Goal: Task Accomplishment & Management: Use online tool/utility

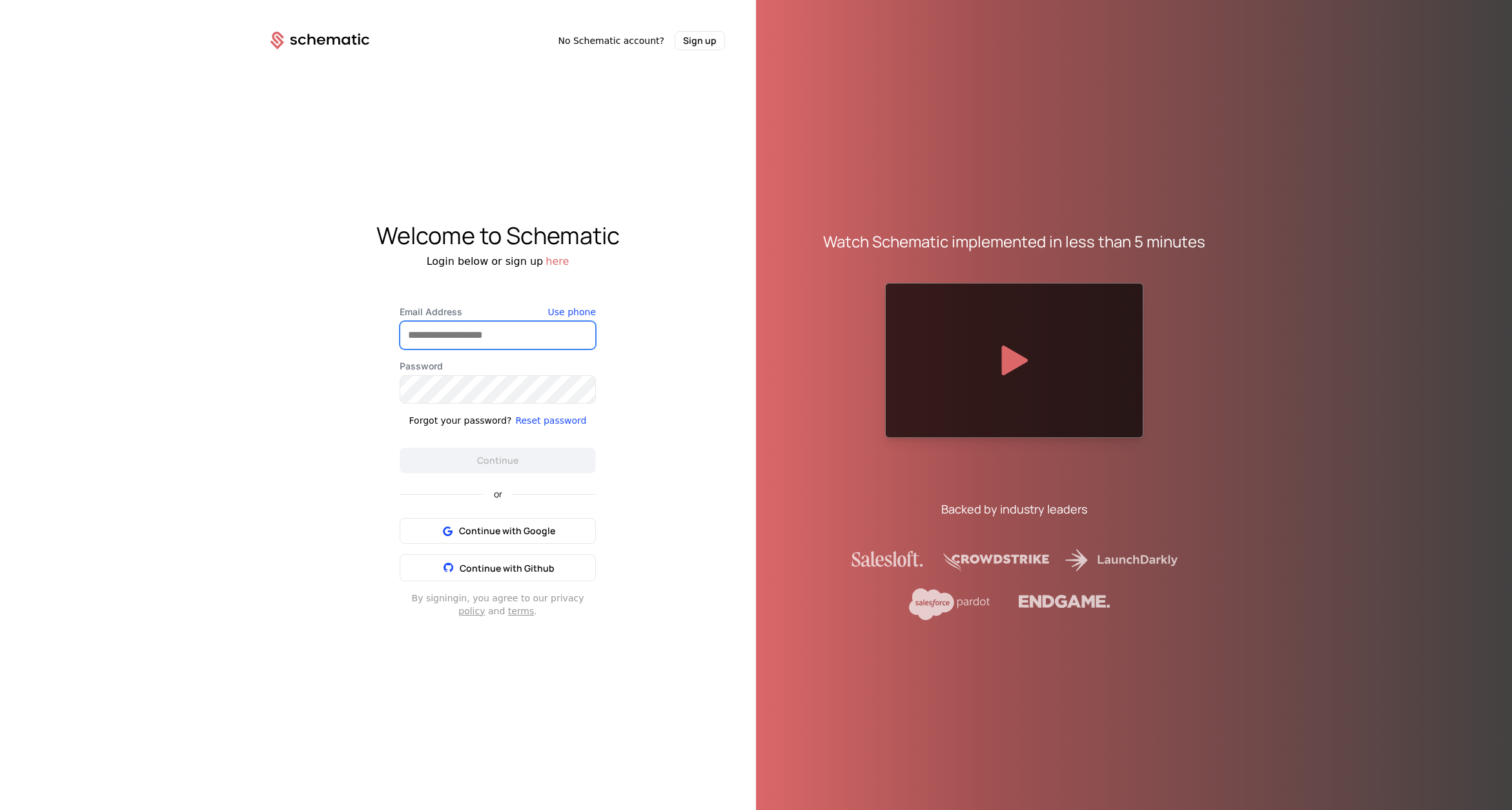
click at [505, 335] on input "Email Address" at bounding box center [498, 335] width 195 height 27
drag, startPoint x: 687, startPoint y: 351, endPoint x: 677, endPoint y: 348, distance: 10.4
click at [687, 351] on div "Welcome to Schematic Login below or sign up here Email Address Use phone Passwo…" at bounding box center [498, 419] width 517 height 739
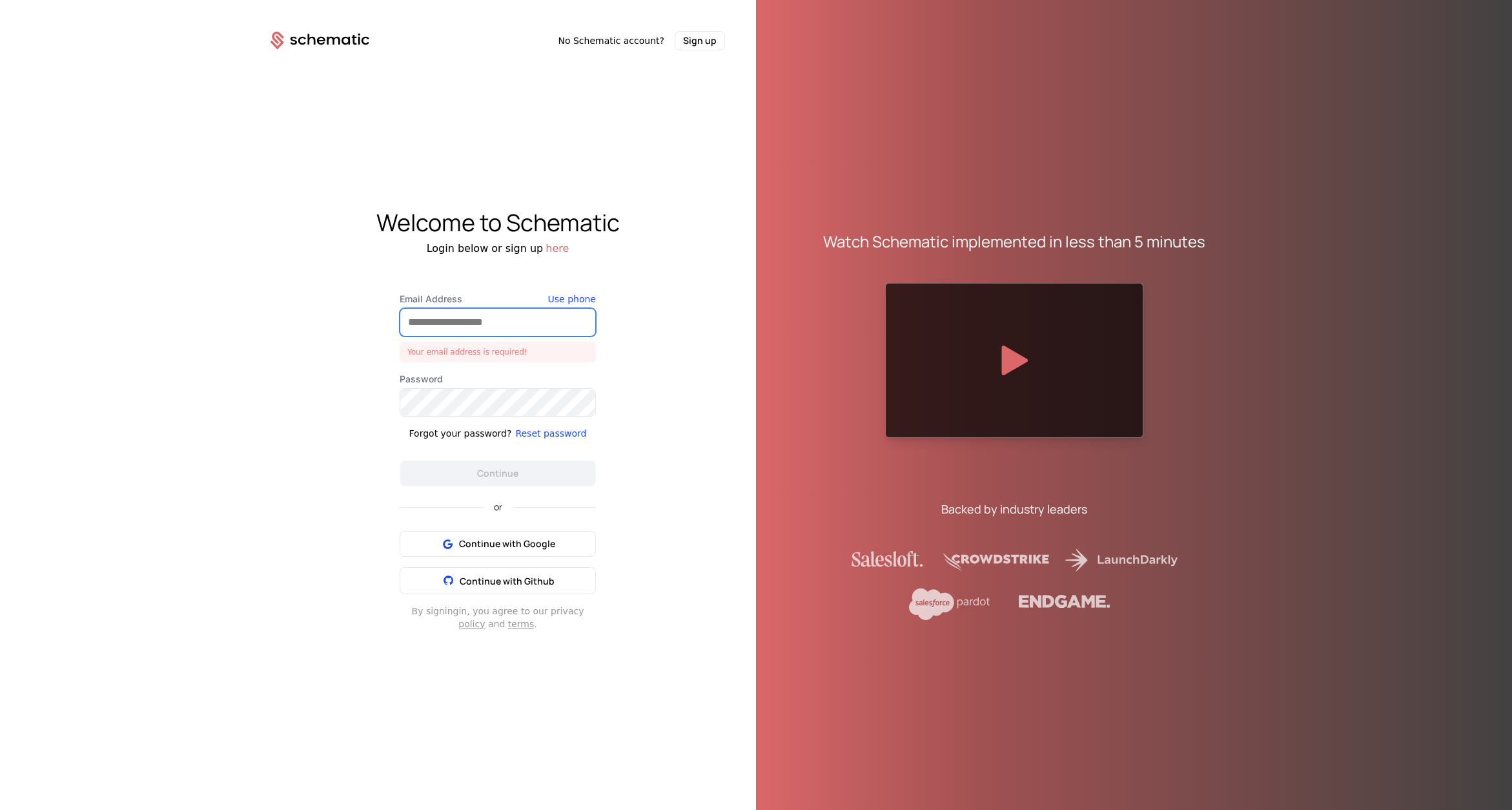
click at [513, 321] on input "Email Address" at bounding box center [498, 322] width 195 height 27
type input "**********"
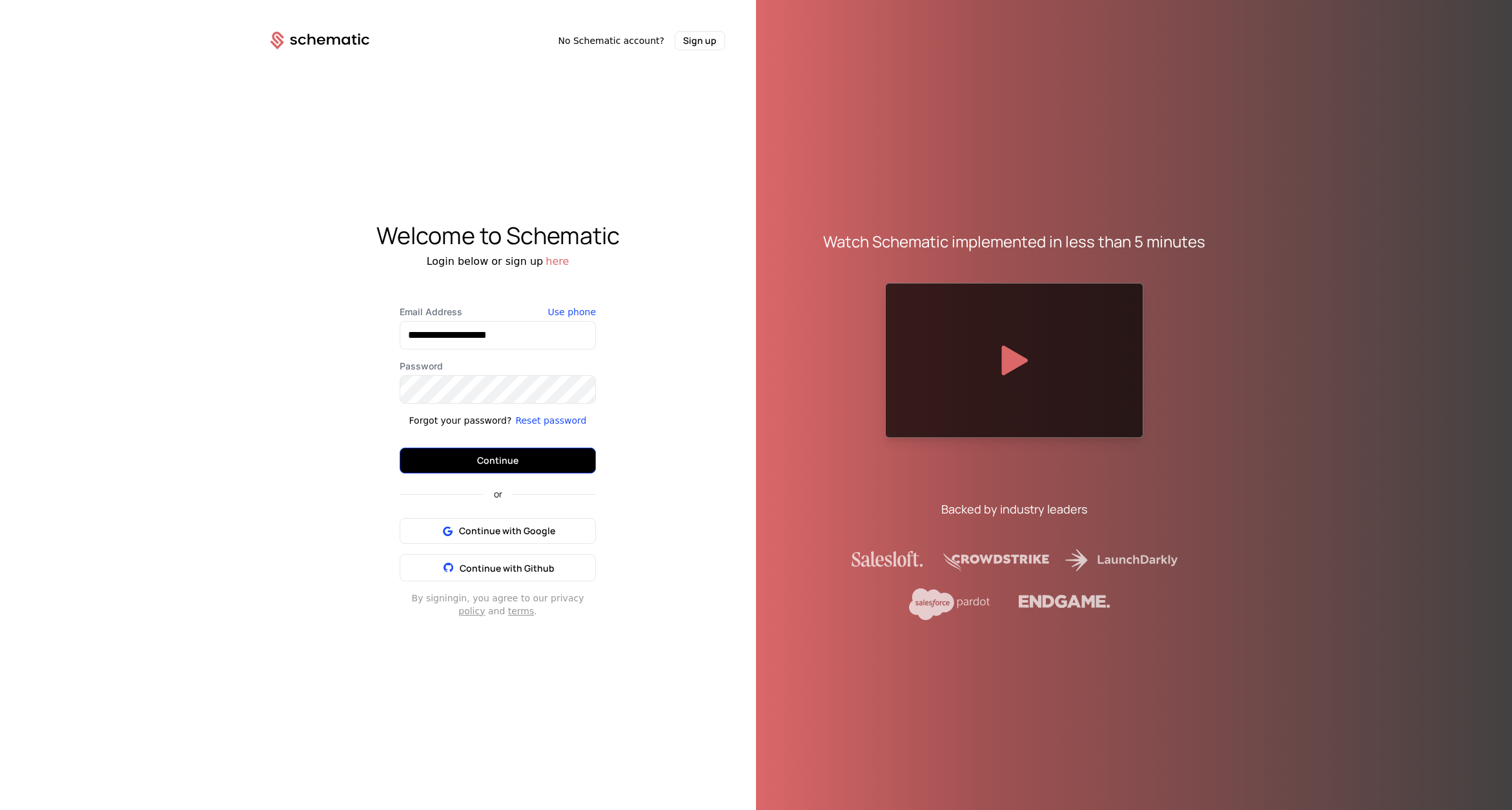
click at [500, 456] on button "Continue" at bounding box center [497, 460] width 196 height 25
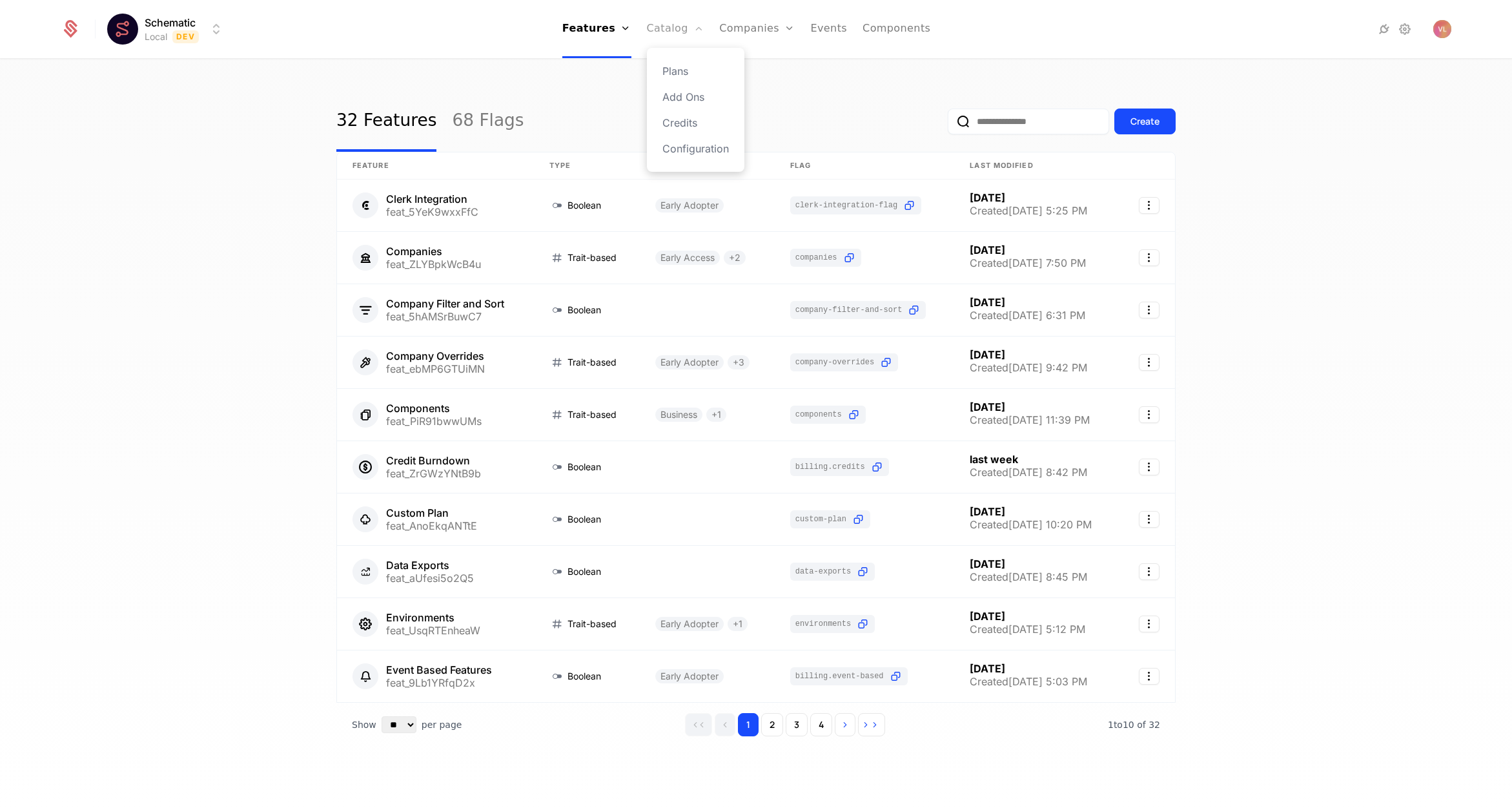
click at [674, 25] on link "Catalog" at bounding box center [676, 29] width 57 height 58
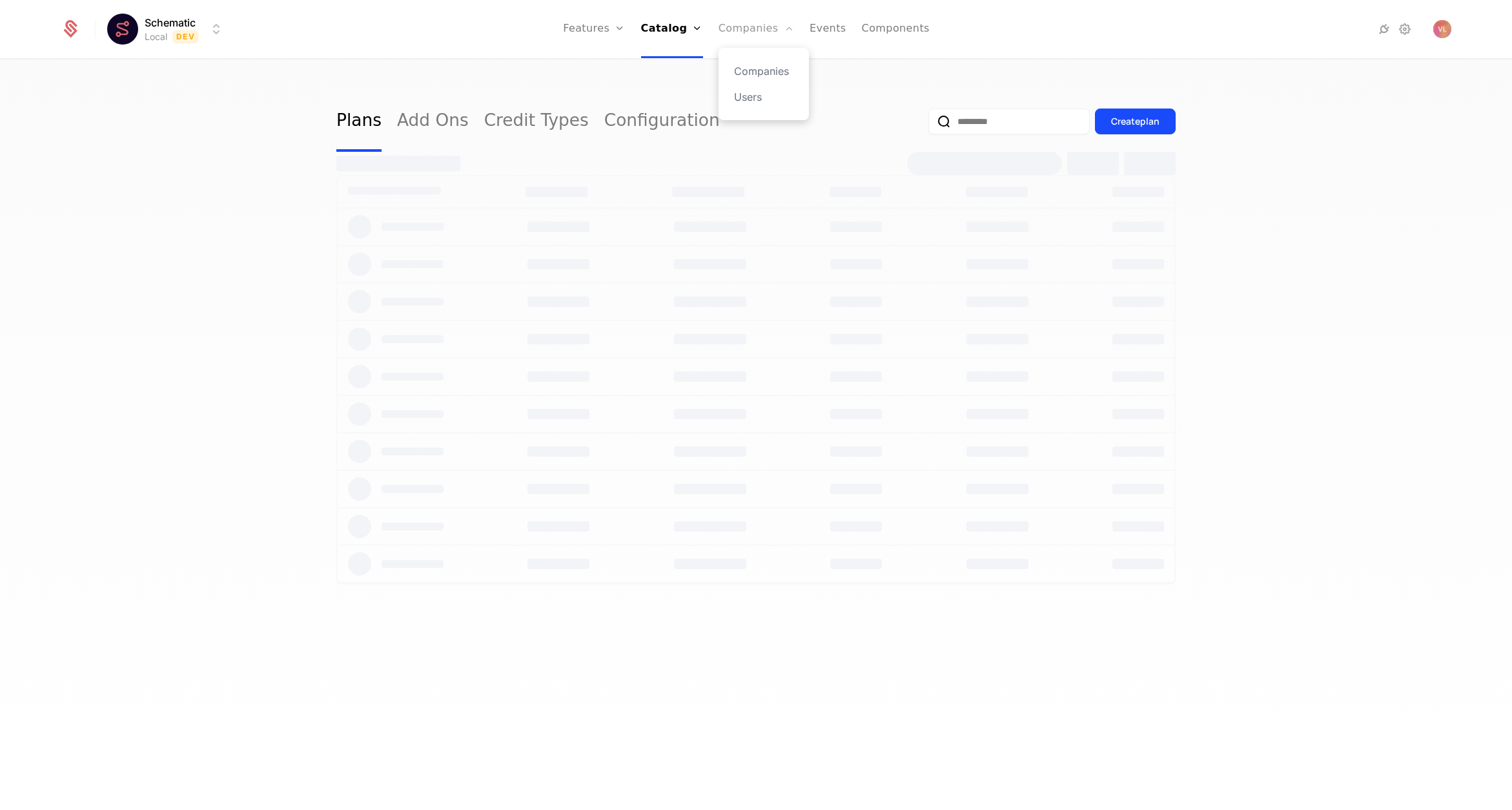
click at [742, 25] on link "Companies" at bounding box center [756, 29] width 75 height 58
click at [893, 112] on input "email" at bounding box center [868, 121] width 162 height 25
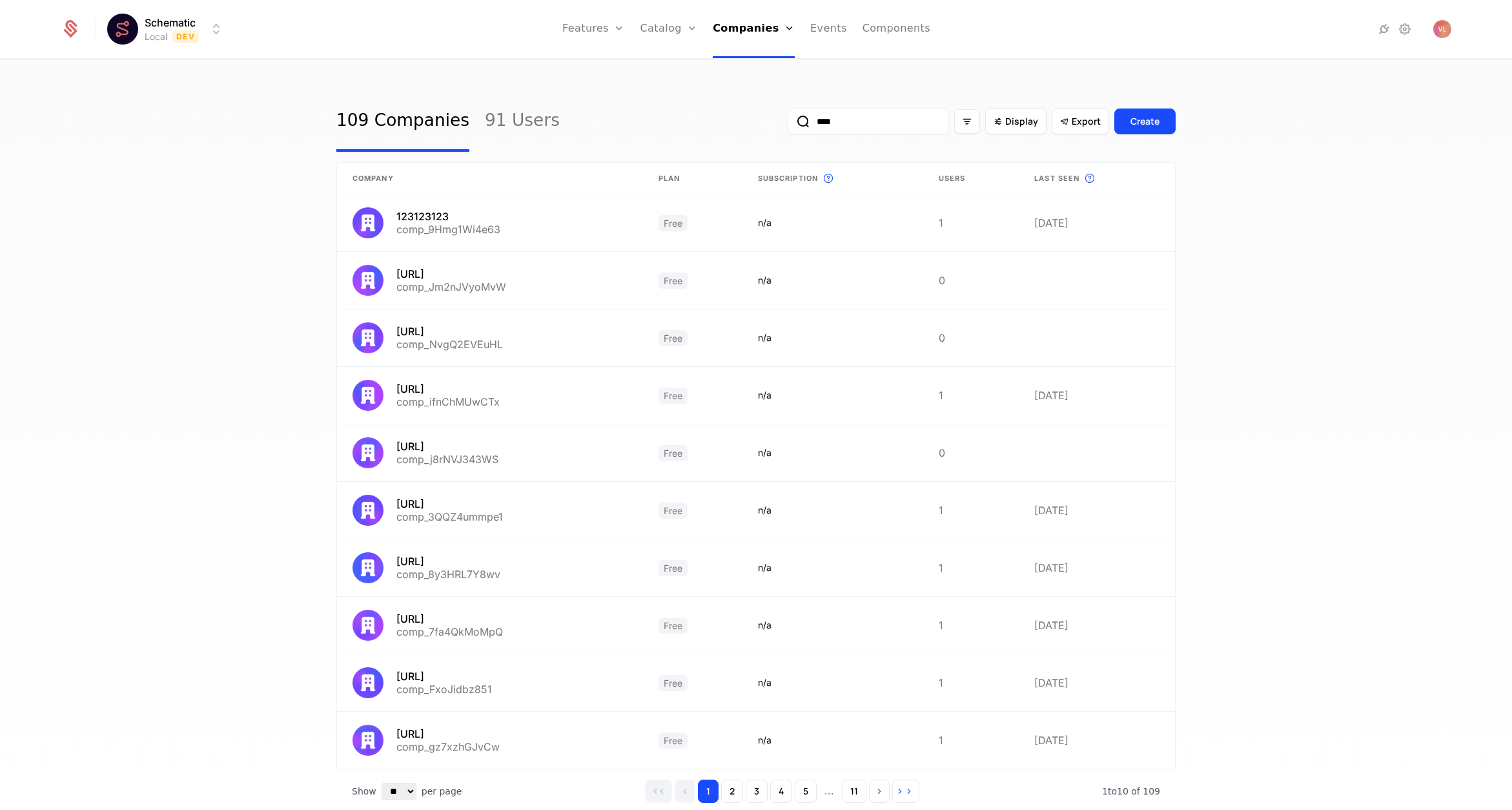
type input "*****"
type input "**"
click at [195, 31] on html "Schematic Local Dev Features Features Flags Catalog Plans Add Ons Credits Confi…" at bounding box center [756, 405] width 1512 height 810
click at [176, 97] on div "Production" at bounding box center [154, 93] width 65 height 13
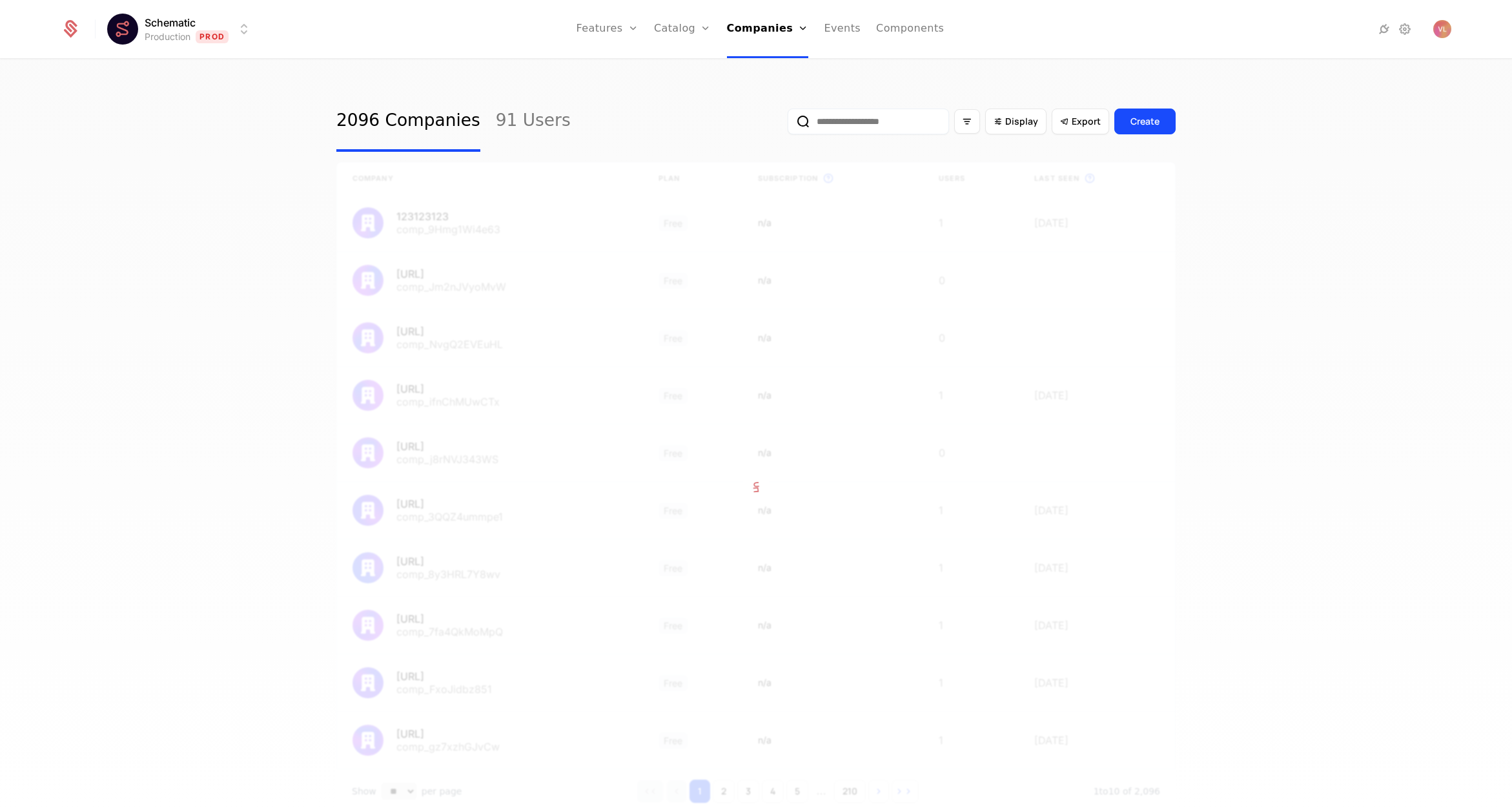
click at [869, 123] on input "email" at bounding box center [868, 121] width 162 height 25
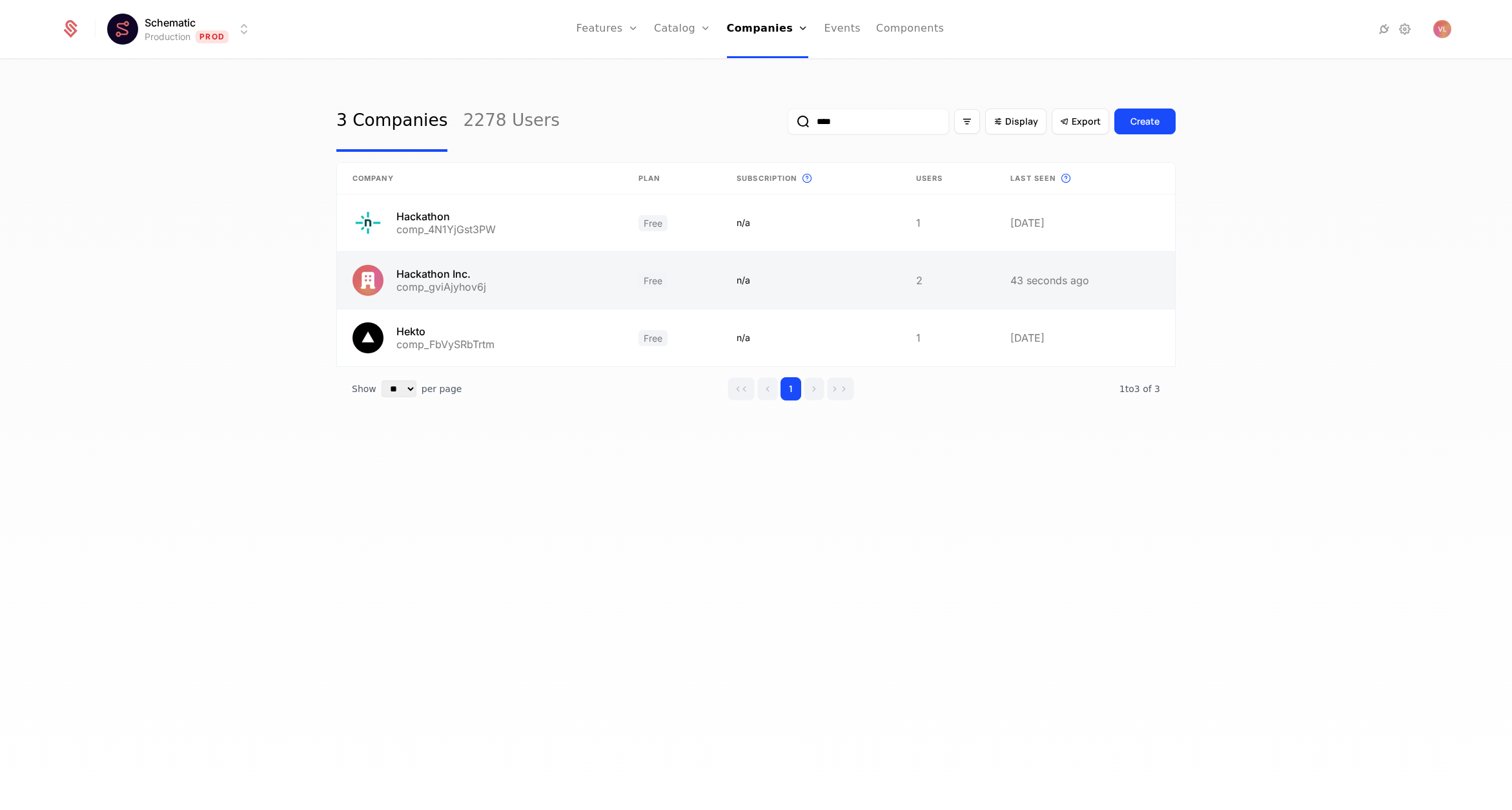
type input "****"
click at [503, 277] on link at bounding box center [480, 280] width 286 height 57
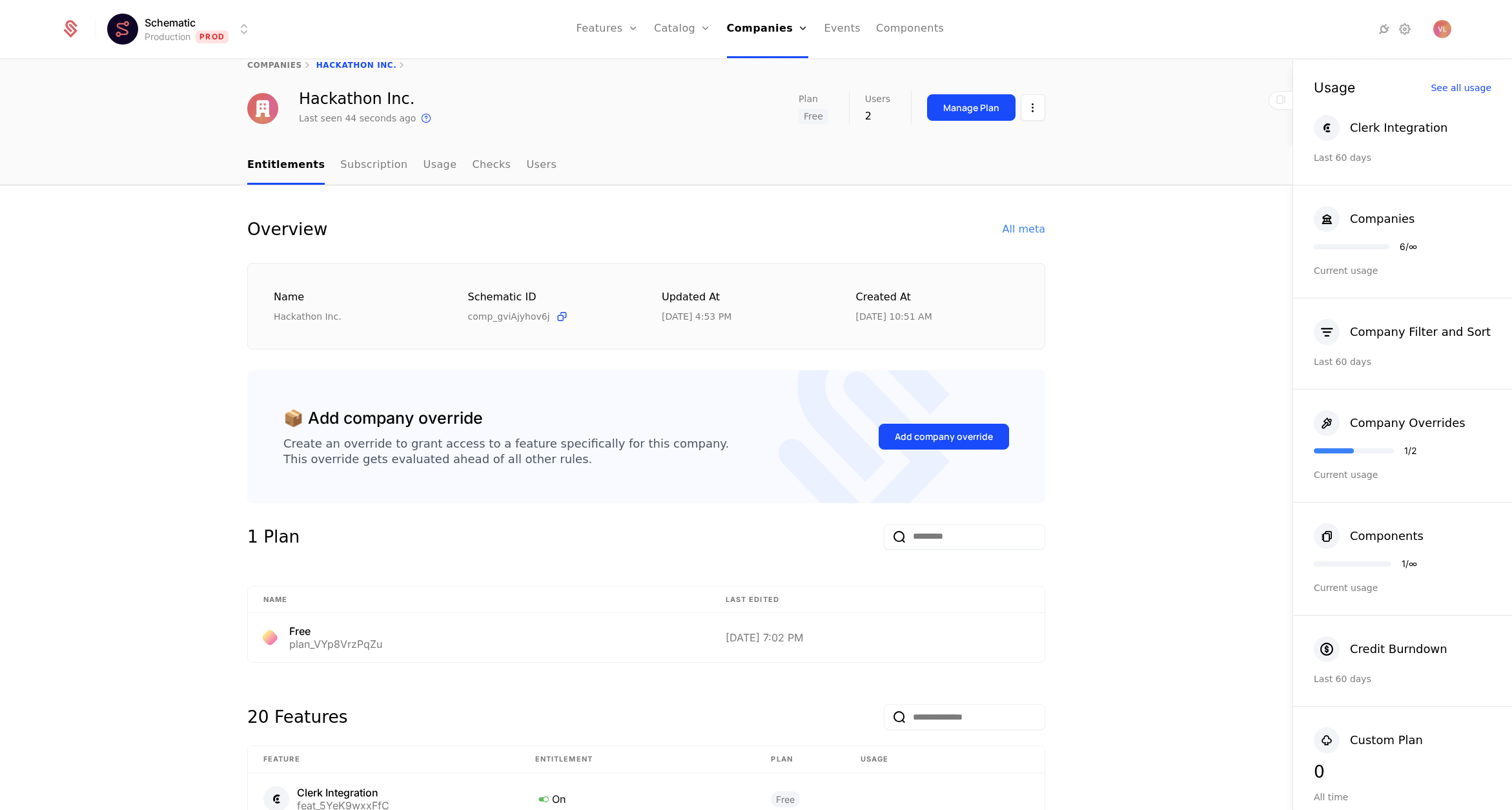
scroll to position [12, 0]
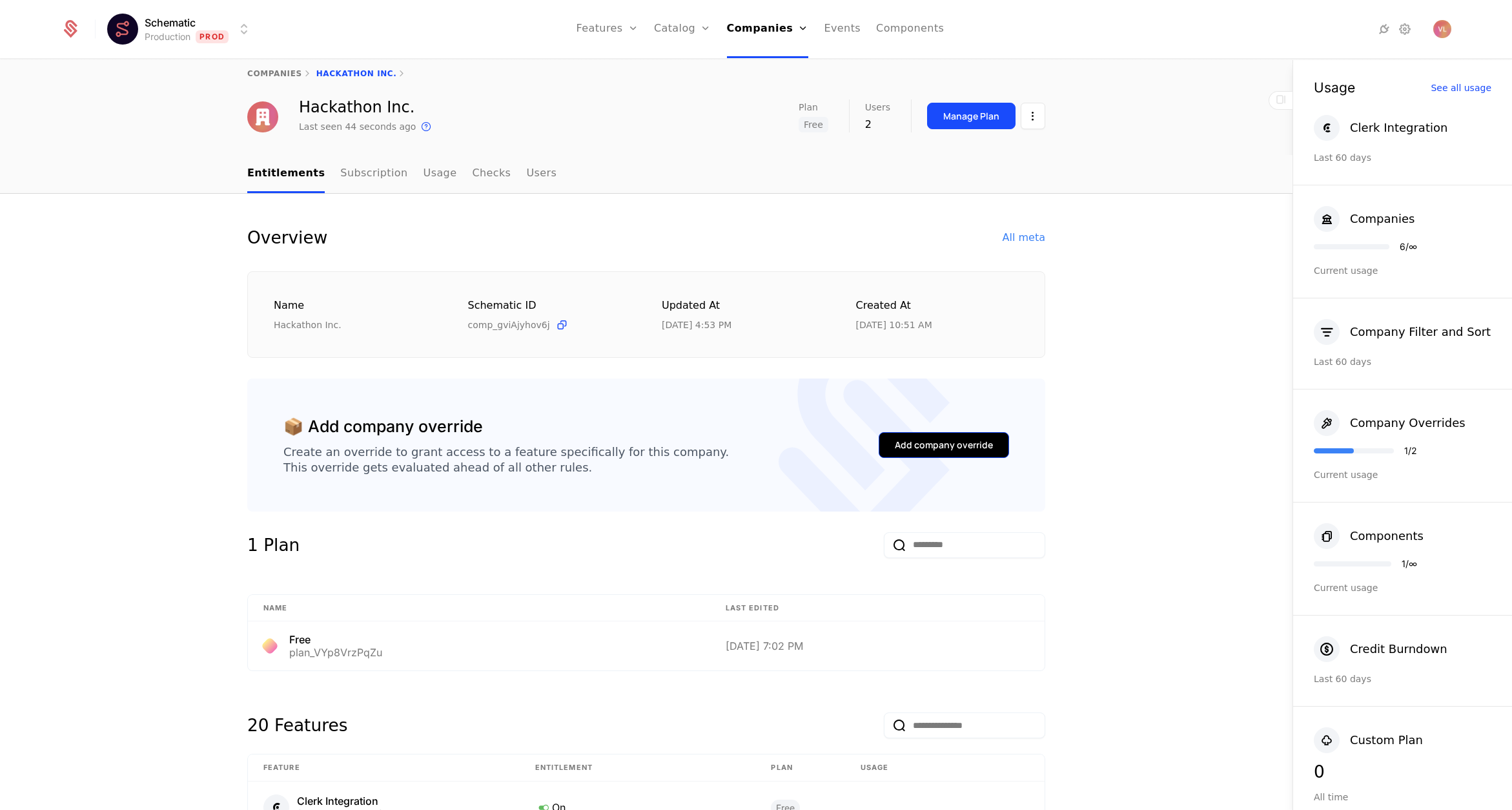
click at [918, 435] on button "Add company override" at bounding box center [943, 445] width 130 height 25
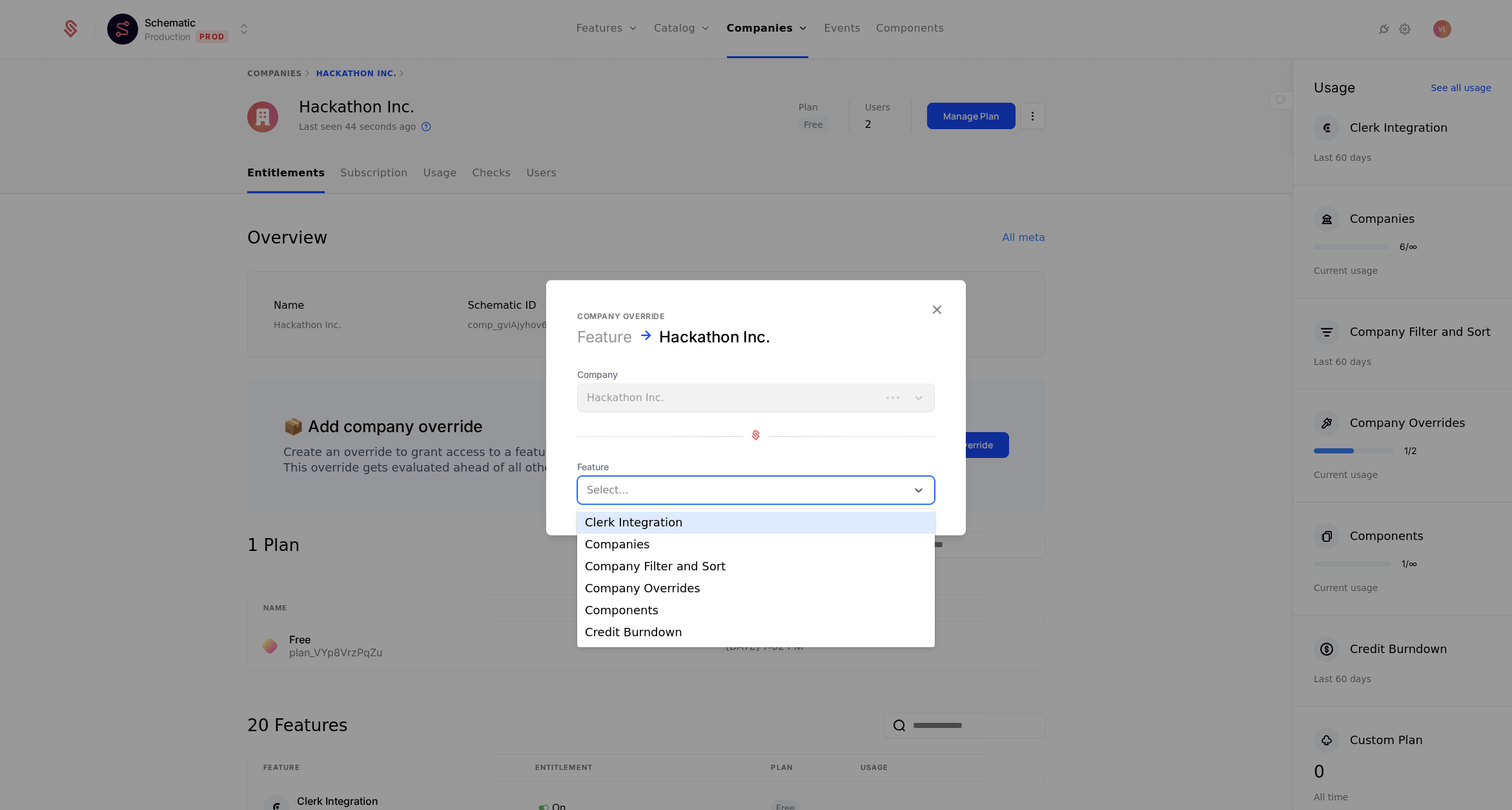
click at [642, 486] on div at bounding box center [742, 490] width 311 height 18
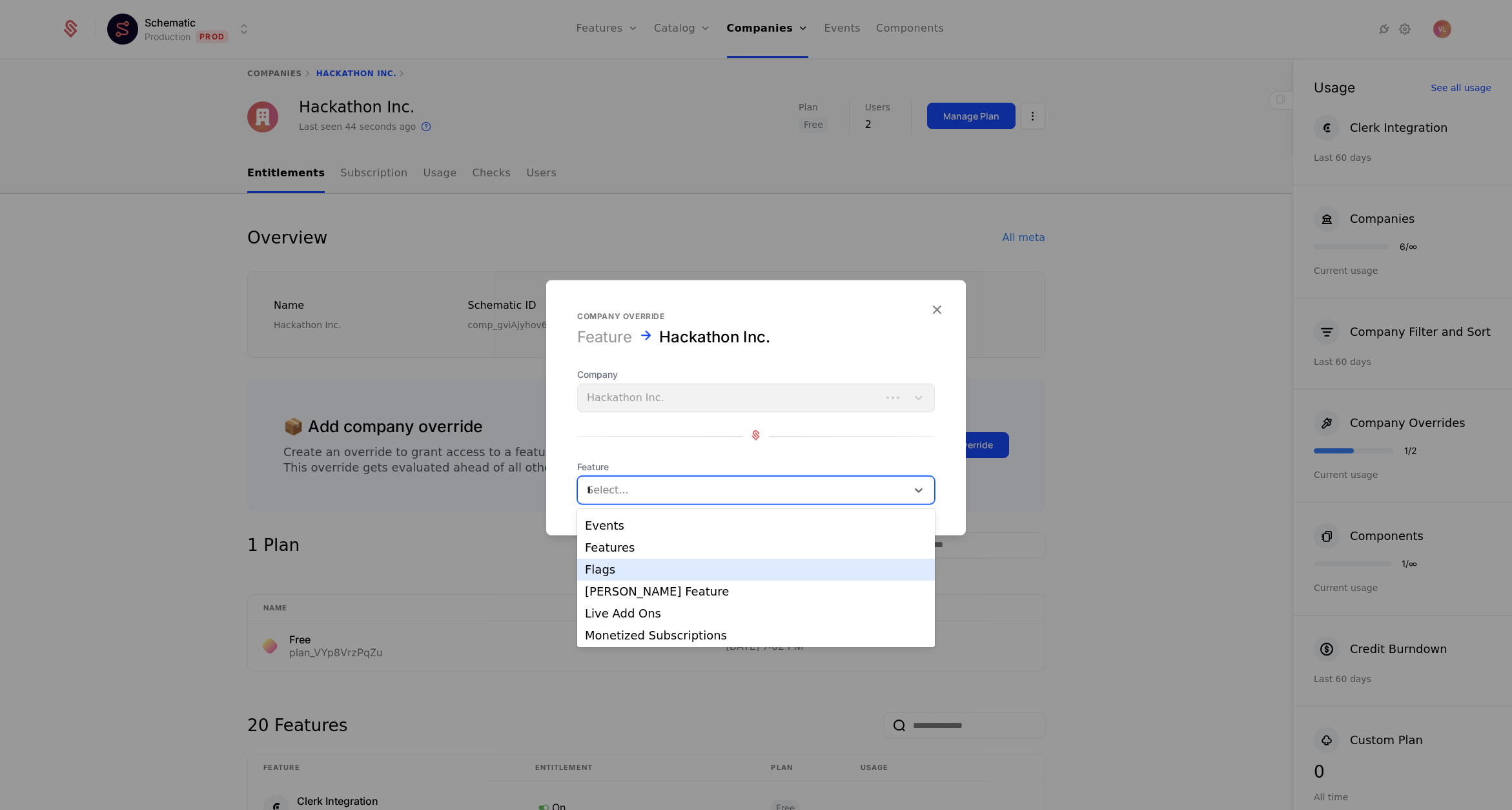
scroll to position [0, 0]
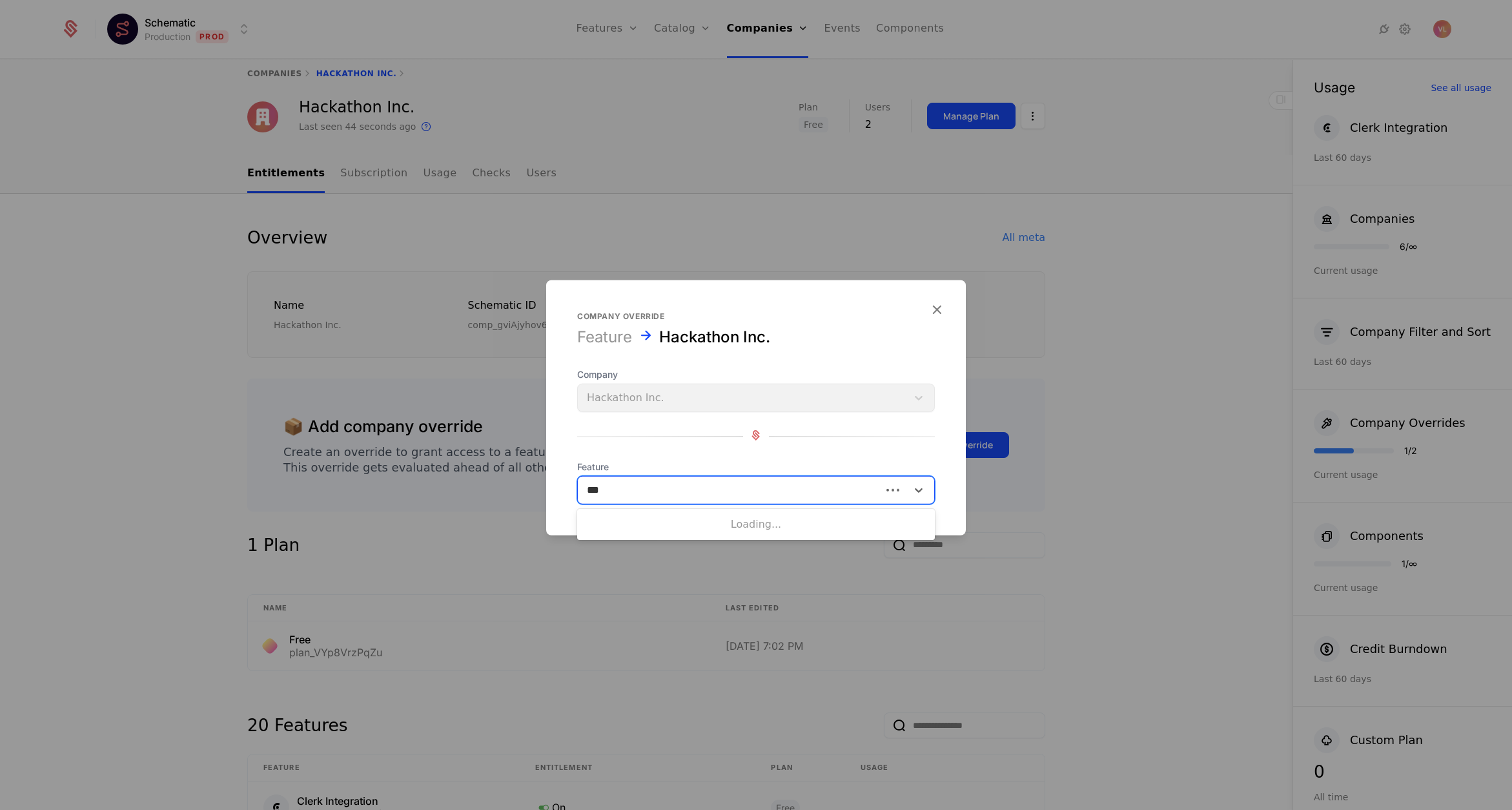
type input "****"
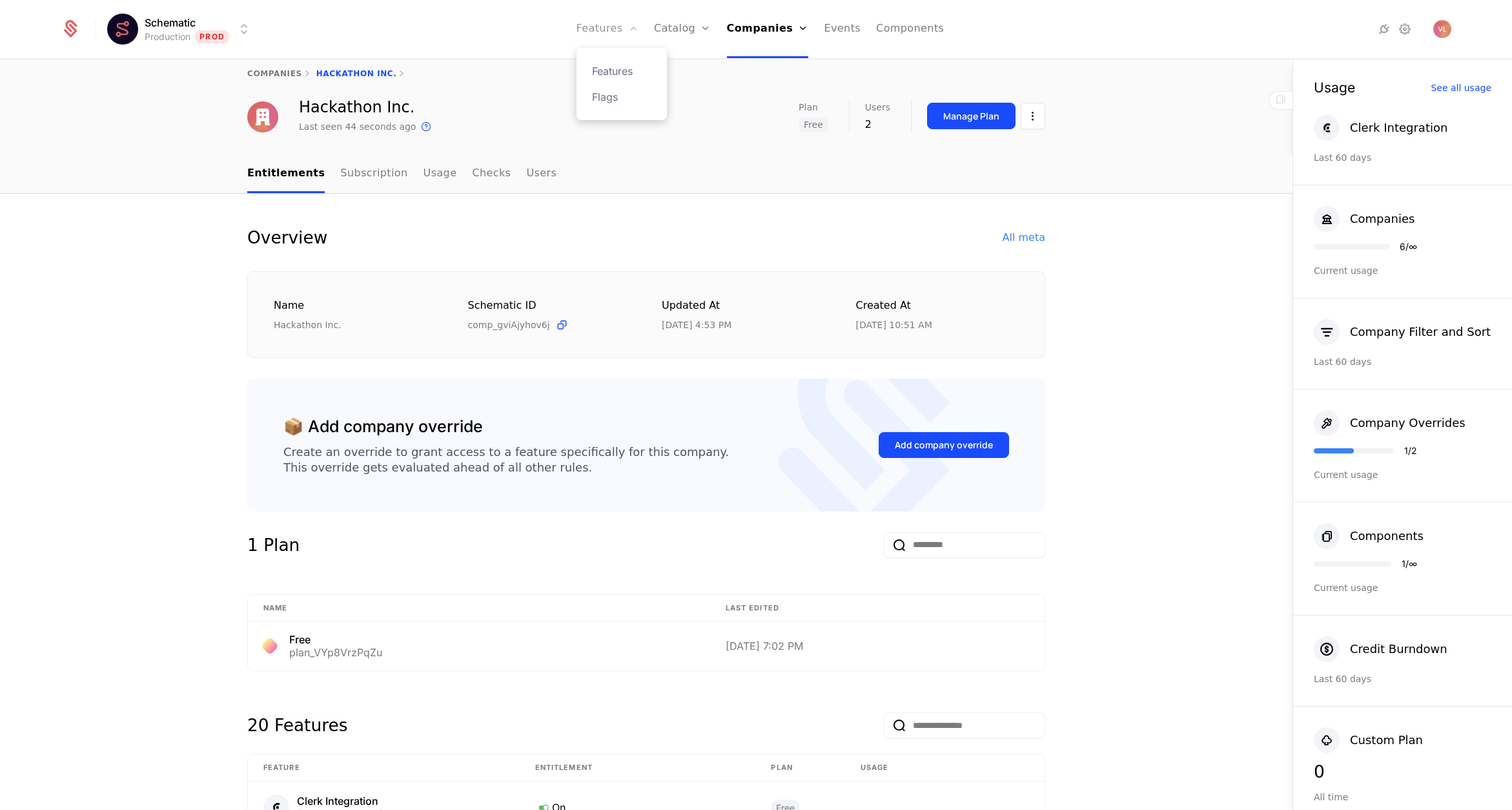
click at [605, 38] on link "Features" at bounding box center [608, 29] width 62 height 58
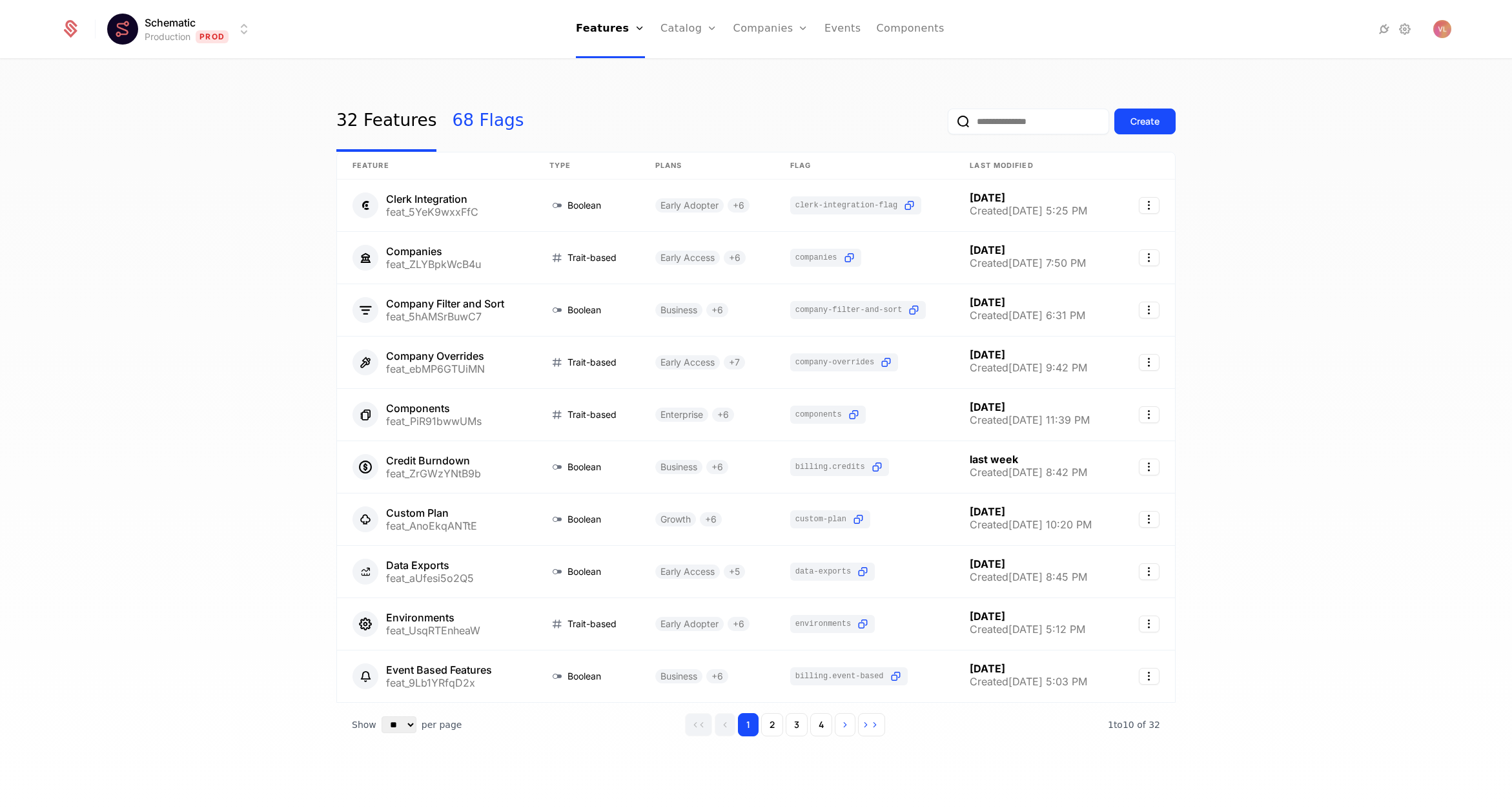
click at [470, 120] on link "68 Flags" at bounding box center [487, 121] width 71 height 61
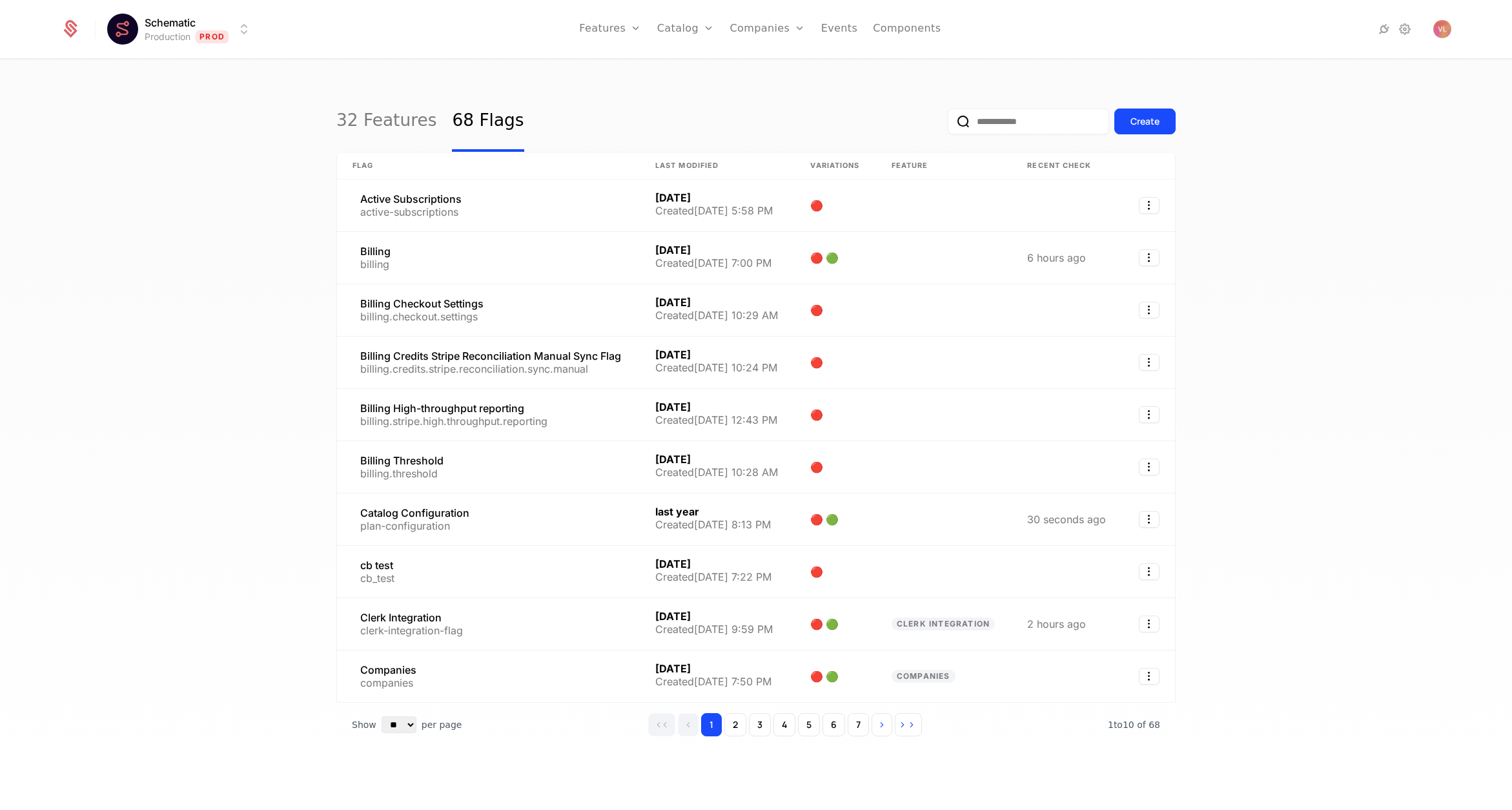
click at [994, 117] on input "email" at bounding box center [1028, 121] width 162 height 25
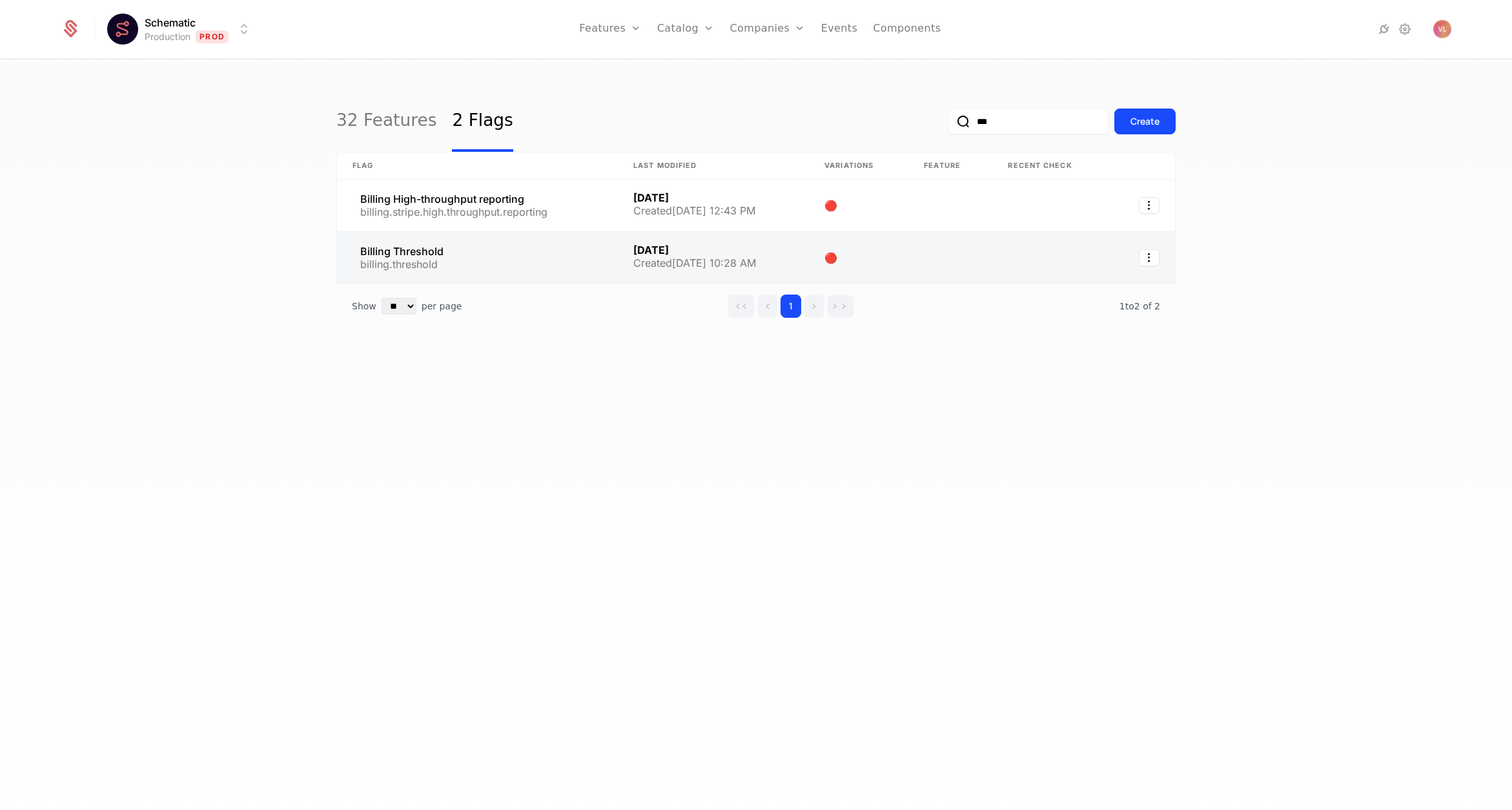
type input "***"
click at [447, 259] on link at bounding box center [477, 258] width 281 height 52
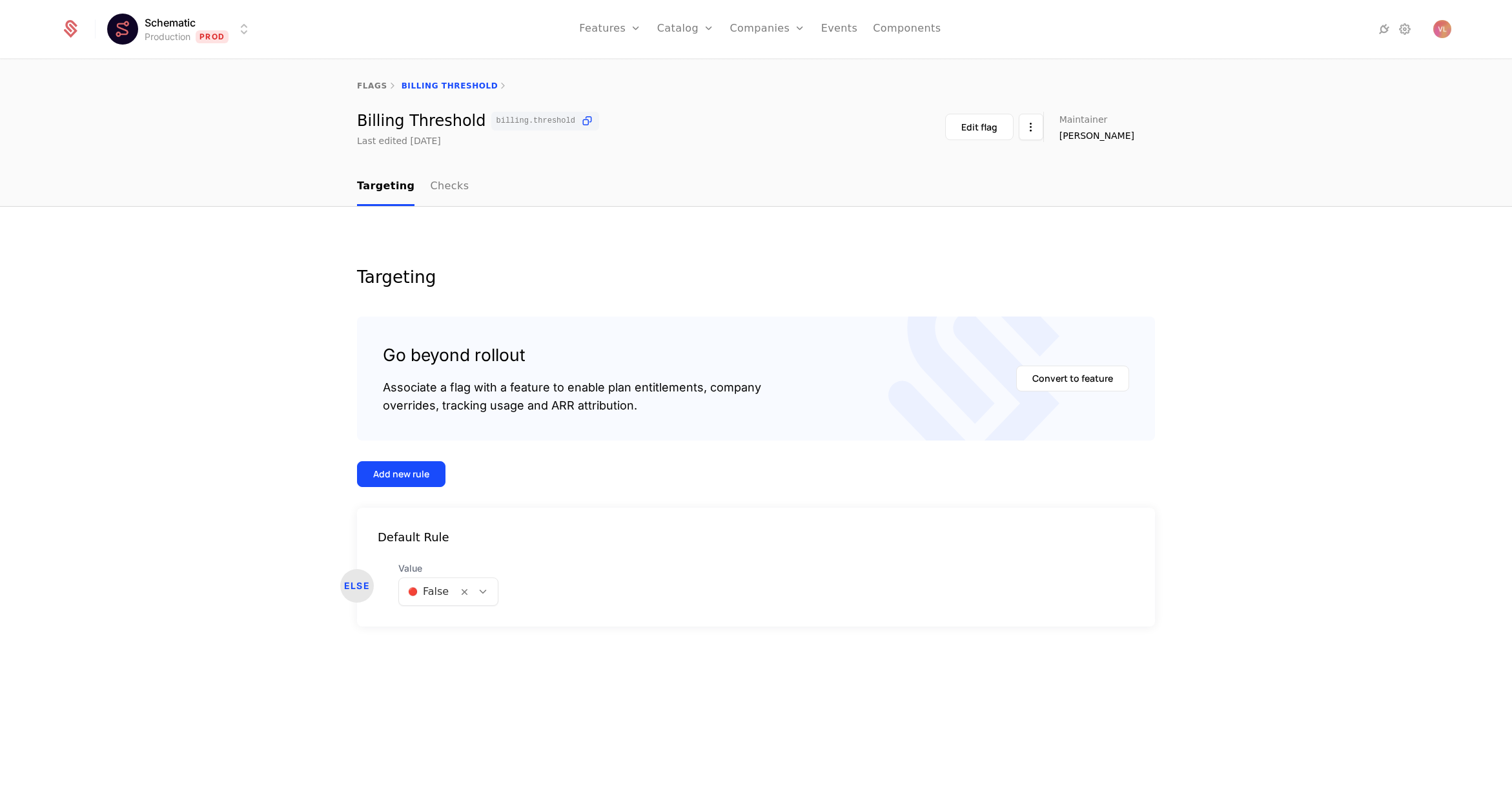
click at [423, 590] on div at bounding box center [428, 592] width 41 height 18
click at [514, 519] on div "Default Rule ELSE Value [object Object] selected, 2 of 2. 2 results available. …" at bounding box center [756, 567] width 798 height 119
click at [396, 477] on div "Add new rule" at bounding box center [401, 474] width 56 height 13
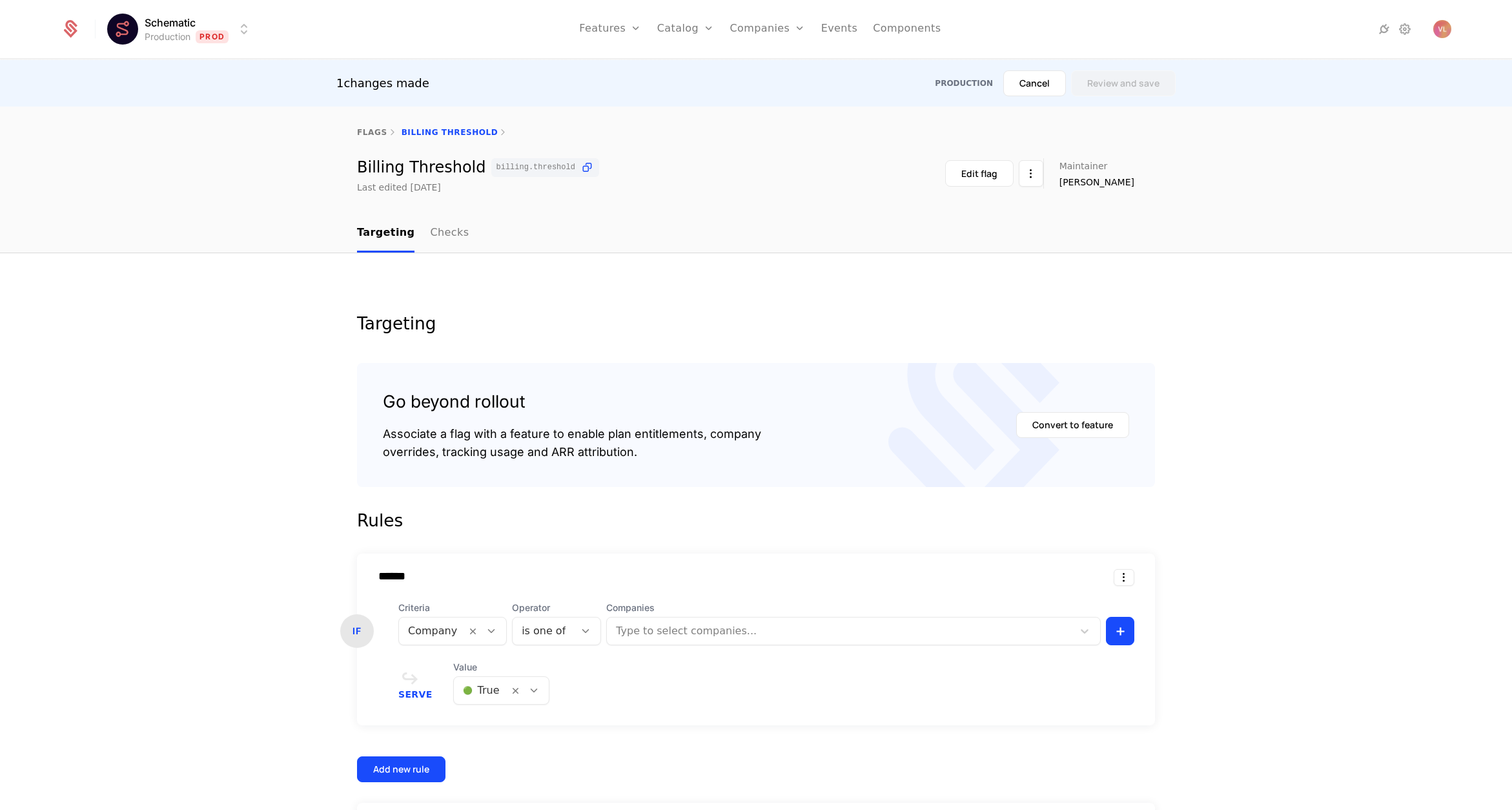
click at [664, 634] on div at bounding box center [841, 631] width 448 height 18
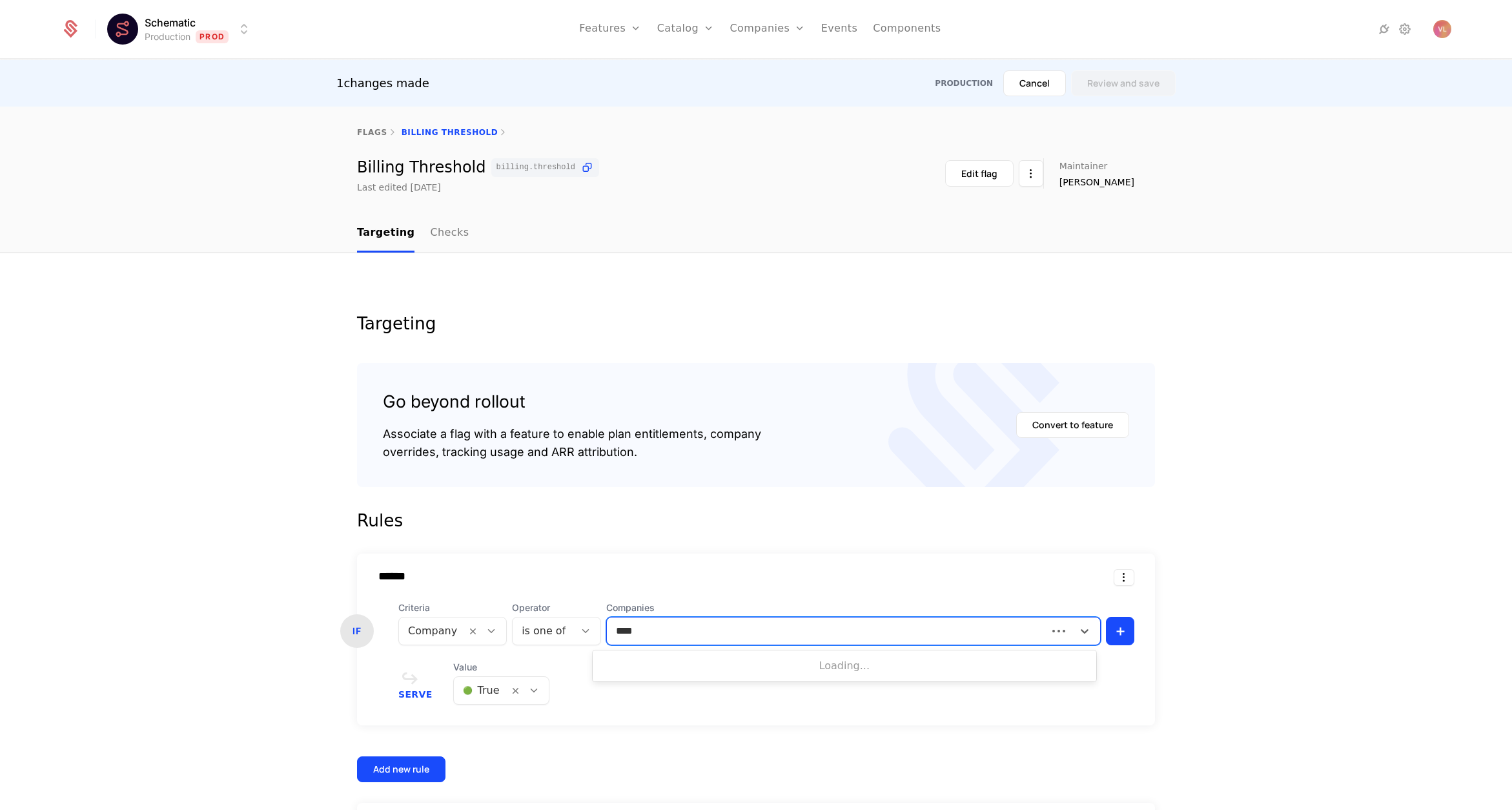
type input "*****"
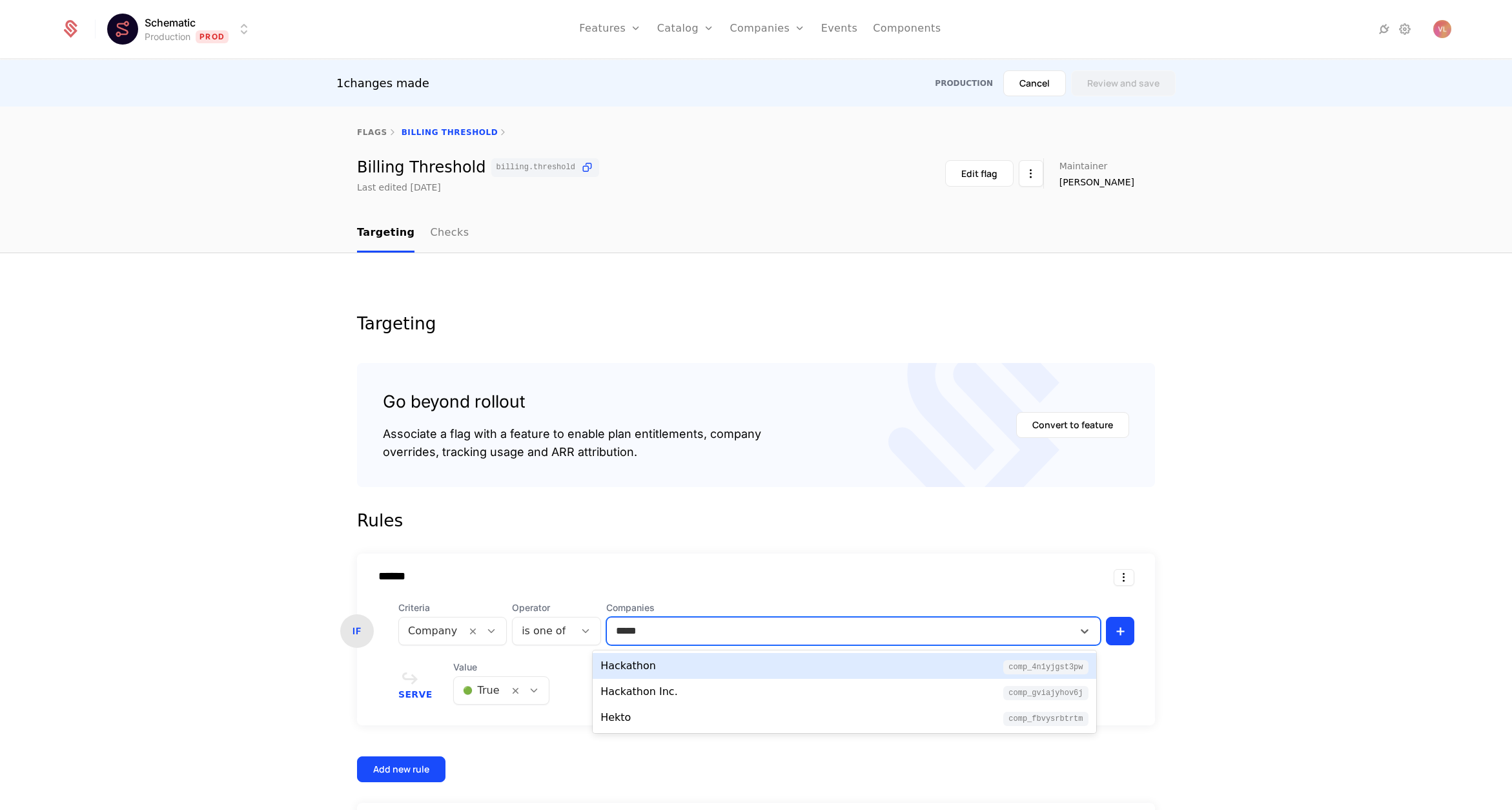
click at [671, 696] on div "Hackathon Inc. comp_gviAjyhov6j" at bounding box center [844, 691] width 487 height 16
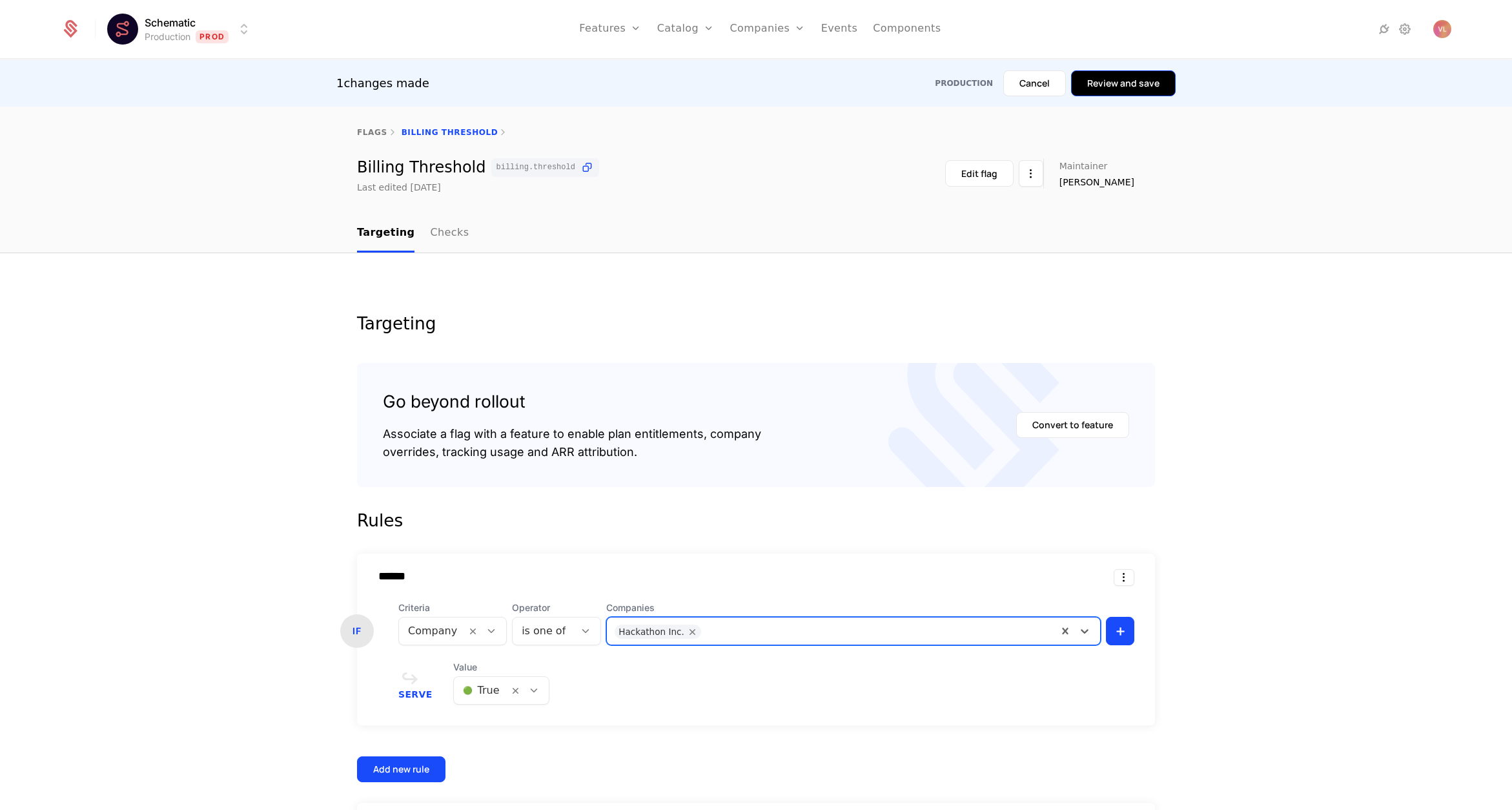
click at [1117, 92] on button "Review and save" at bounding box center [1123, 83] width 104 height 25
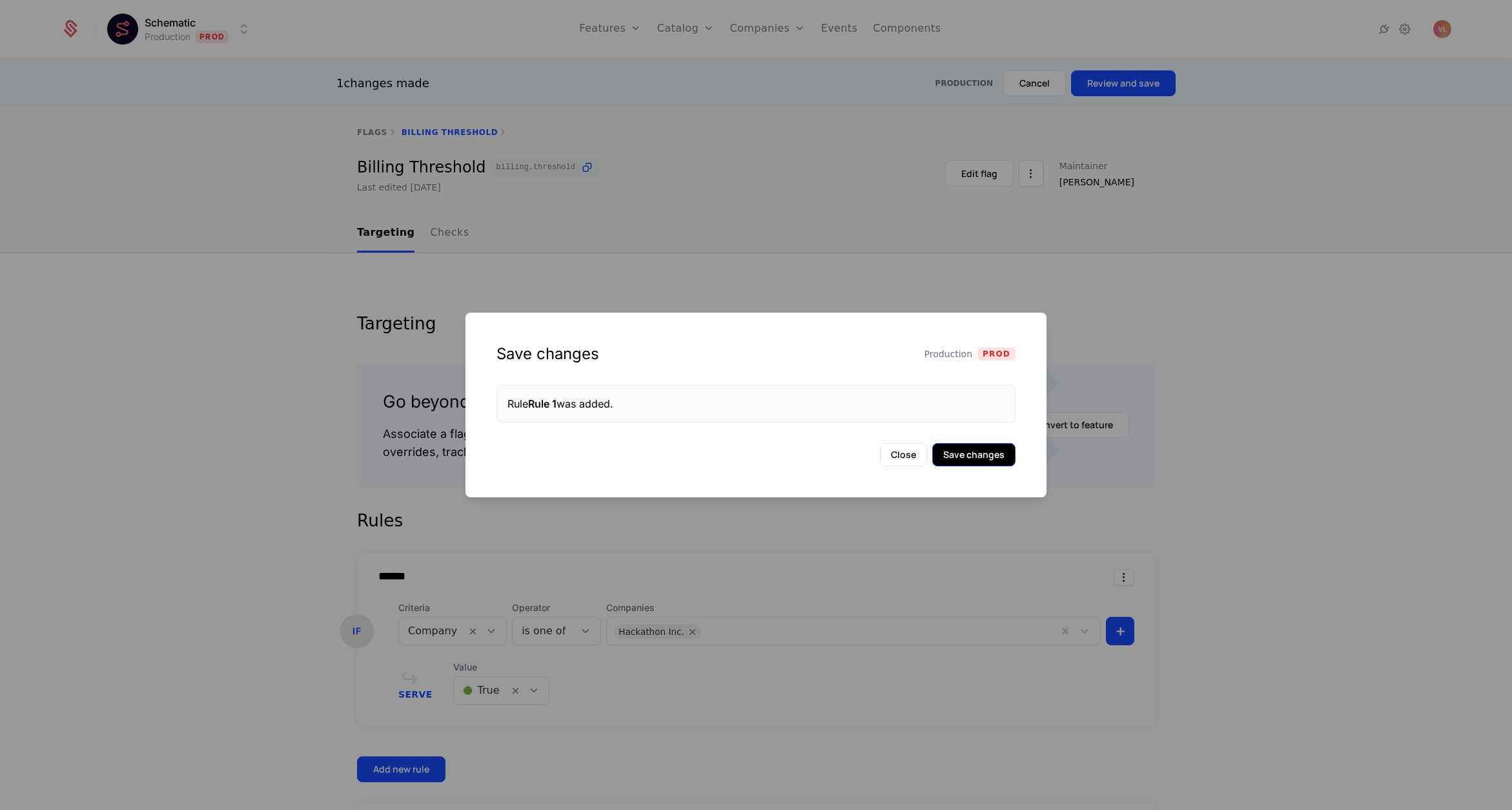
click at [961, 458] on button "Save changes" at bounding box center [974, 455] width 84 height 23
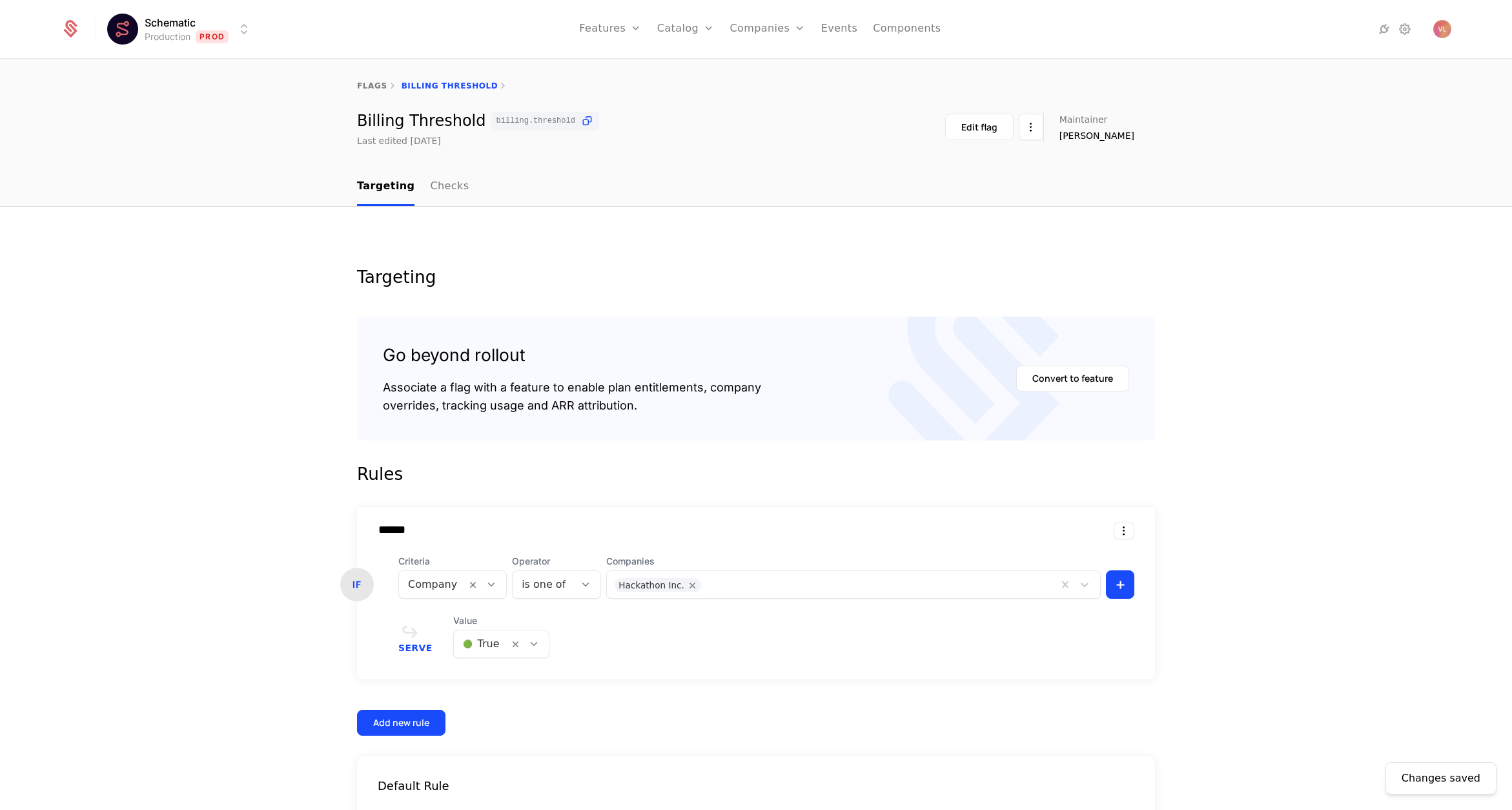
click at [201, 32] on html "Schematic Production Prod Features Features Flags Catalog Plans Add Ons Credits…" at bounding box center [756, 405] width 1512 height 810
click at [178, 118] on div "Local Dev" at bounding box center [221, 118] width 218 height 25
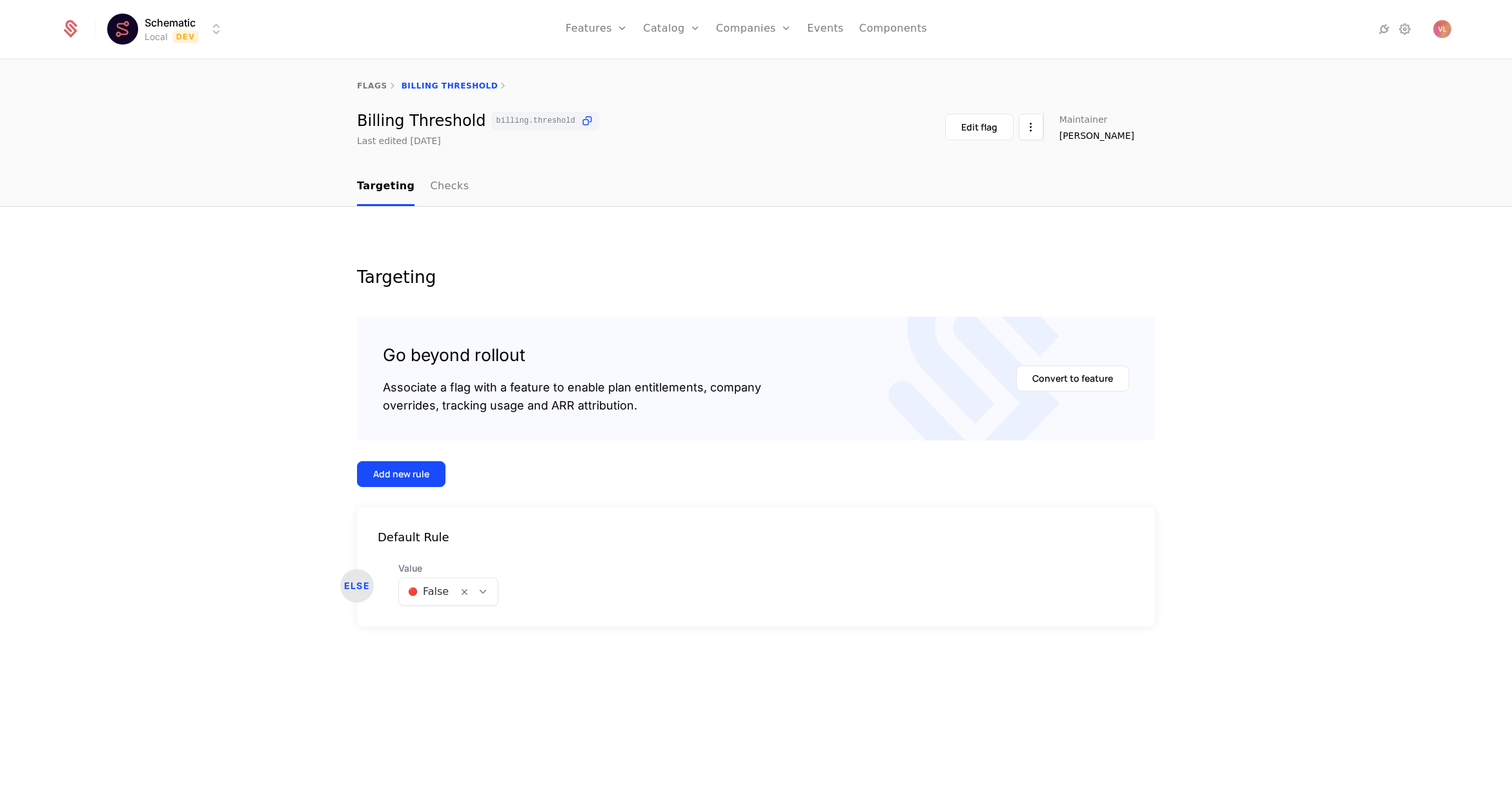
click at [420, 591] on div at bounding box center [428, 592] width 41 height 18
click at [435, 625] on span "🟢 True" at bounding box center [426, 626] width 39 height 11
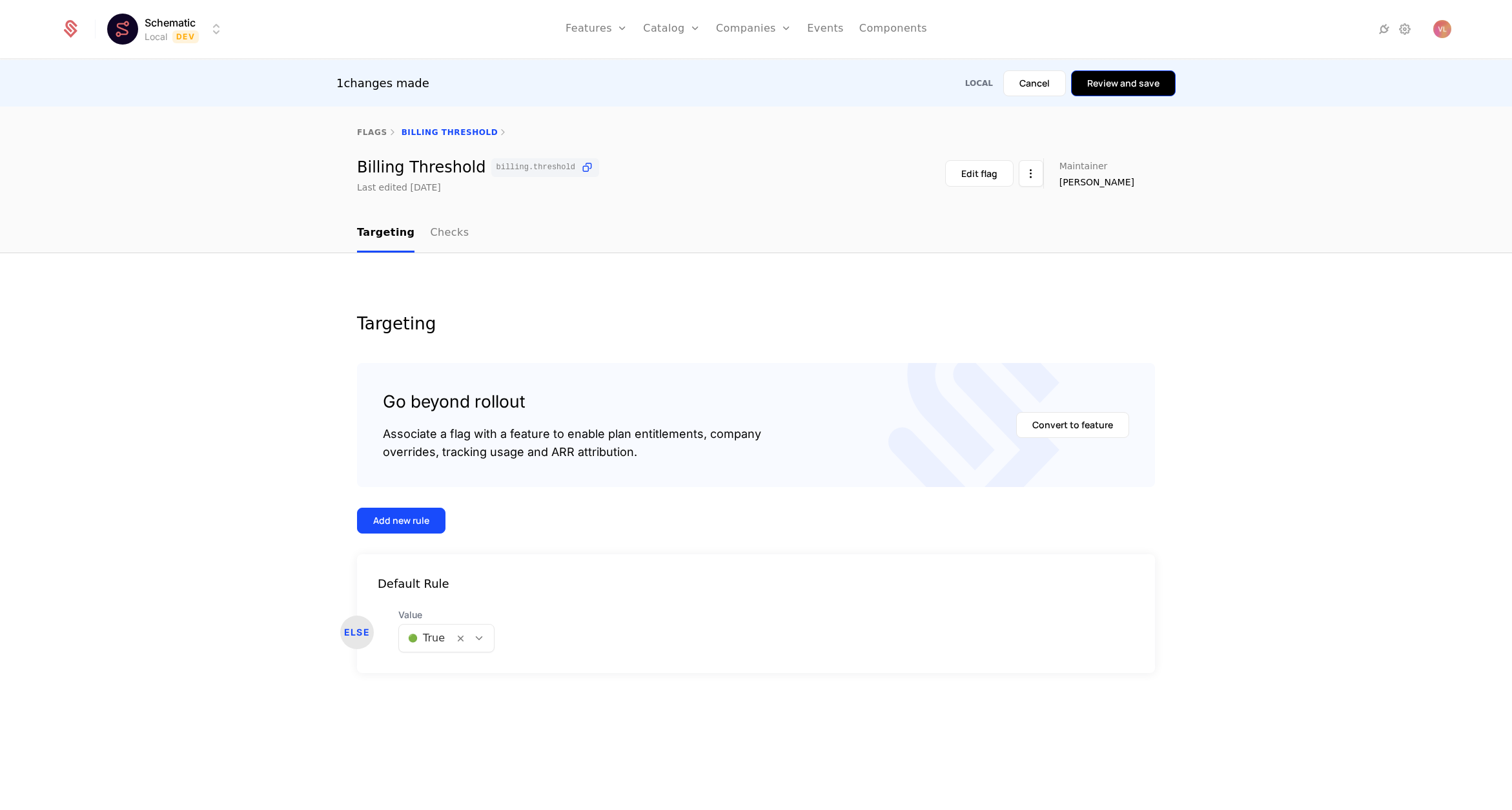
click at [1127, 91] on button "Review and save" at bounding box center [1123, 83] width 104 height 25
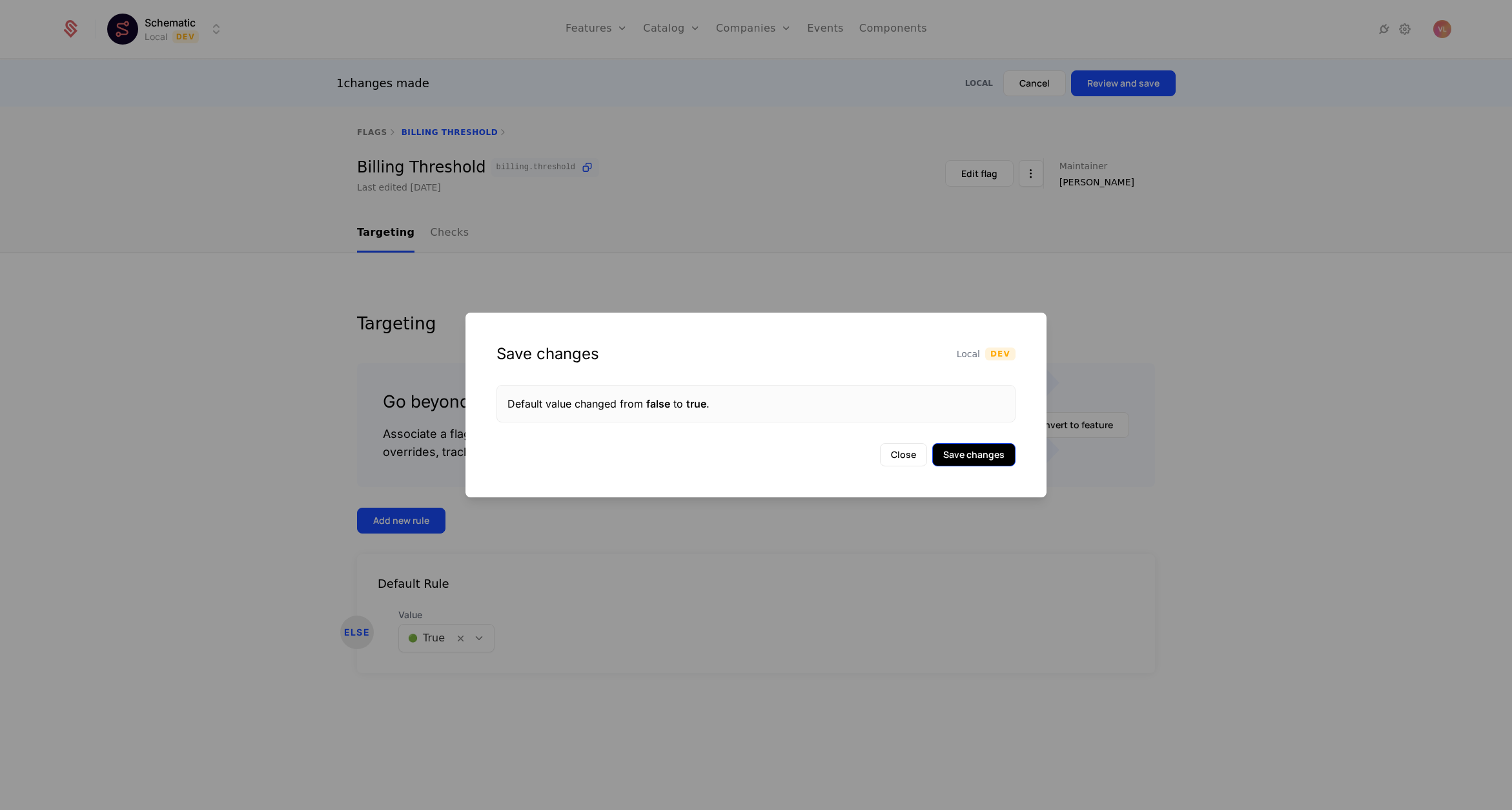
click at [968, 446] on button "Save changes" at bounding box center [974, 455] width 84 height 23
